Goal: Transaction & Acquisition: Register for event/course

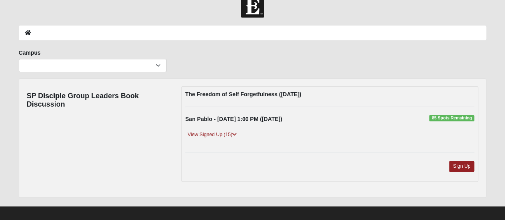
scroll to position [22, 0]
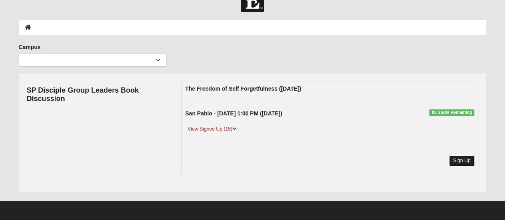
click at [461, 159] on link "Sign Up" at bounding box center [462, 160] width 26 height 11
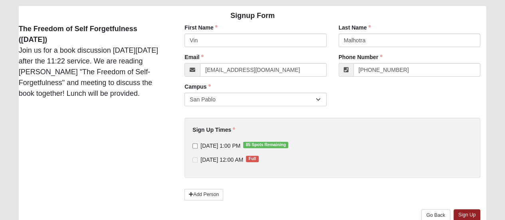
scroll to position [60, 0]
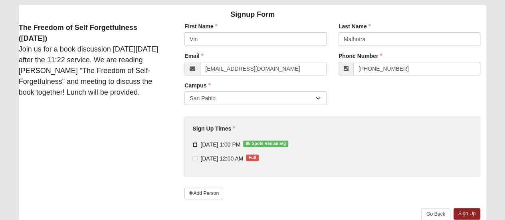
click at [193, 144] on input "11/16/2025 1:00 PM 85 Spots Remaining" at bounding box center [194, 144] width 5 height 5
checkbox input "true"
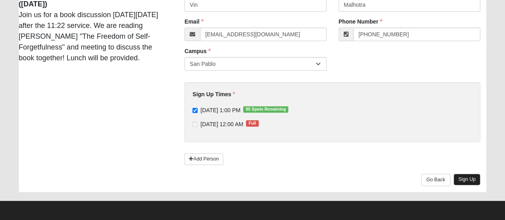
click at [467, 179] on link "Sign Up" at bounding box center [466, 180] width 27 height 12
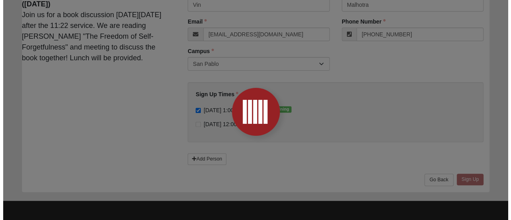
scroll to position [0, 0]
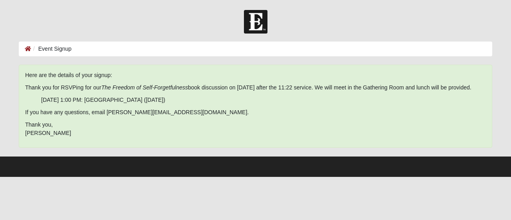
click at [435, 128] on div "Here are the details of your signup: Thank you for RSVPing for our The Freedom …" at bounding box center [255, 106] width 473 height 83
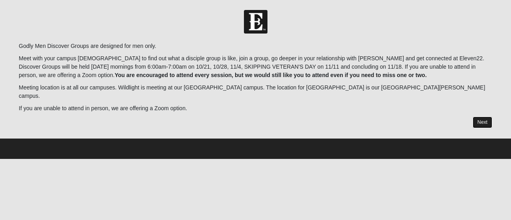
click at [482, 116] on link "Next" at bounding box center [482, 122] width 20 height 12
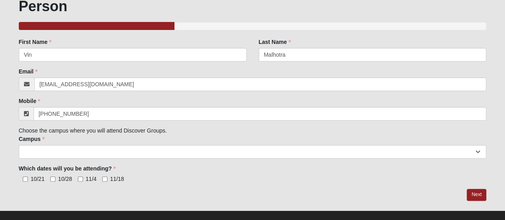
scroll to position [66, 0]
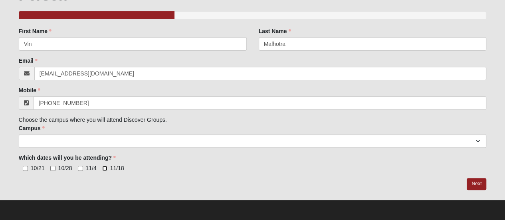
click at [103, 170] on input "11/18" at bounding box center [104, 168] width 5 height 5
checkbox input "true"
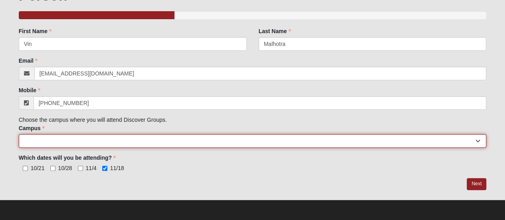
click at [51, 138] on select "Arlington Baymeadows College Park Orlando (Coming Soon) Eleven22 Online Fleming…" at bounding box center [253, 141] width 468 height 14
select select "3"
click at [19, 134] on select "Arlington Baymeadows College Park Orlando (Coming Soon) Eleven22 Online Fleming…" at bounding box center [253, 141] width 468 height 14
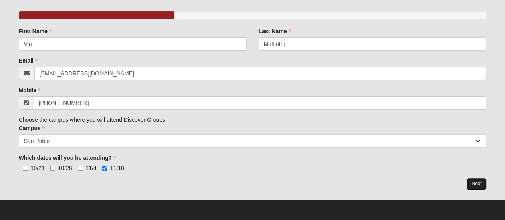
click at [471, 184] on link "Next" at bounding box center [476, 184] width 20 height 12
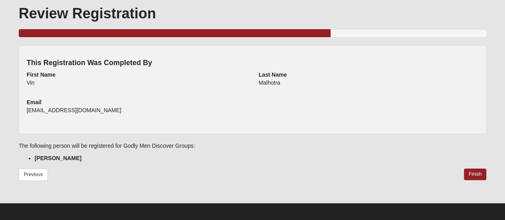
scroll to position [51, 0]
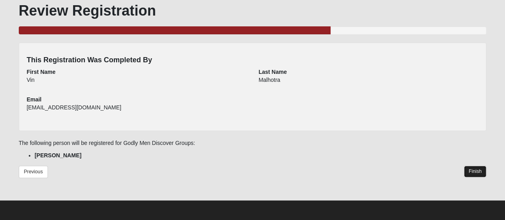
click at [473, 174] on link "Finish" at bounding box center [475, 172] width 23 height 12
